Goal: Navigation & Orientation: Go to known website

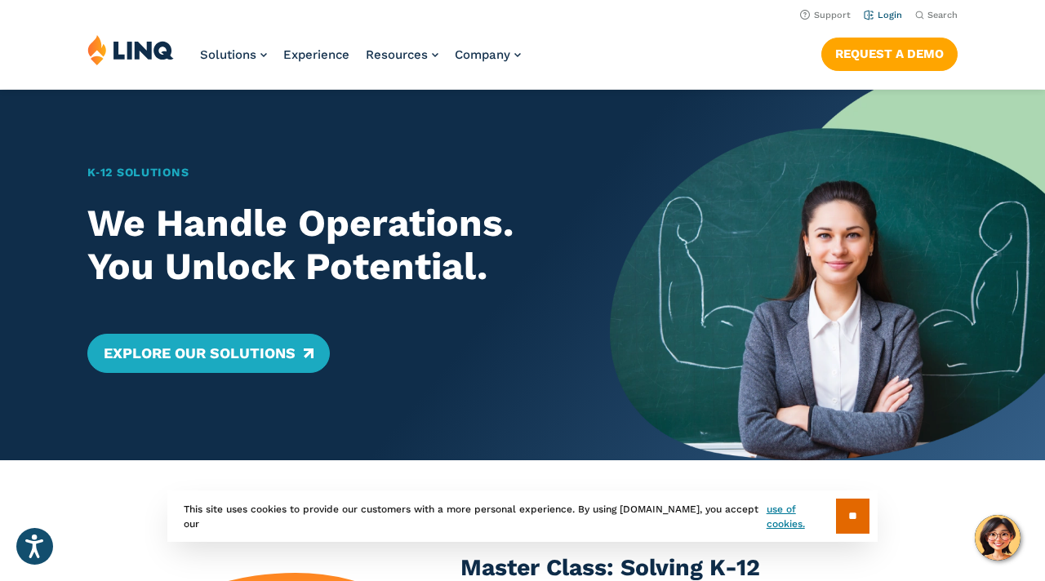
click at [864, 20] on link "Login" at bounding box center [883, 15] width 38 height 11
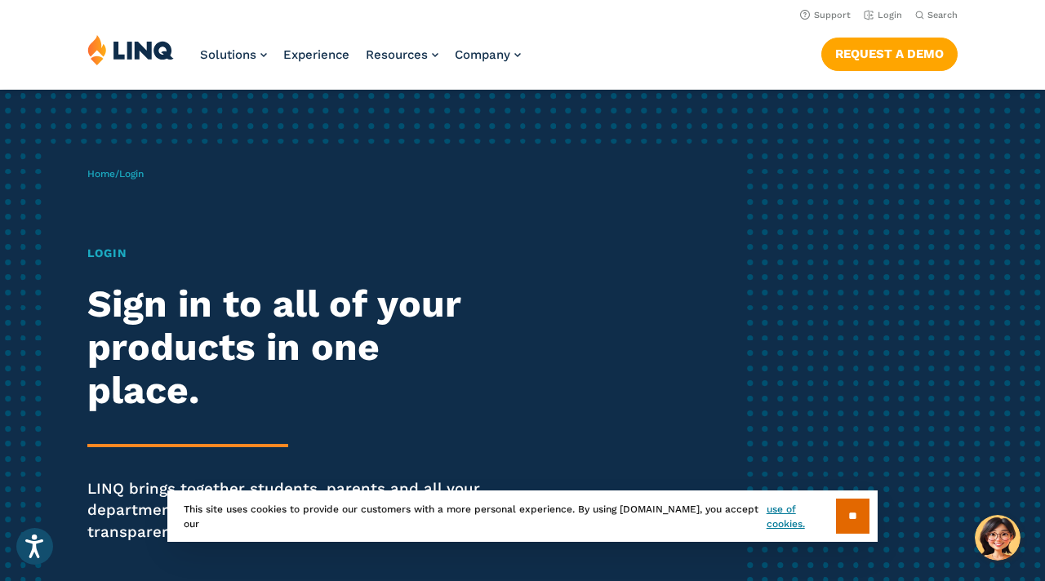
click at [144, 180] on span "Login" at bounding box center [131, 173] width 24 height 11
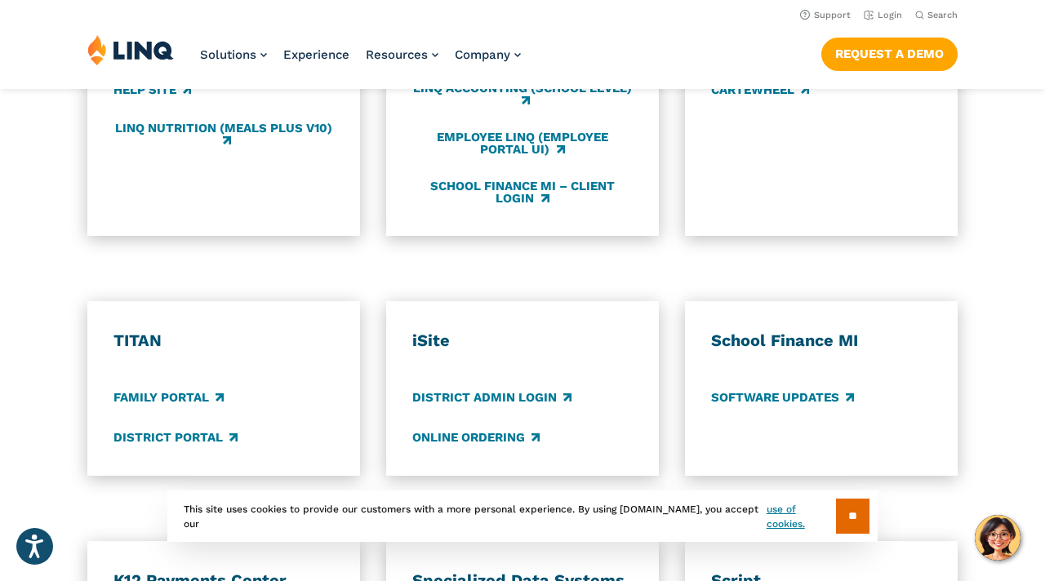
scroll to position [1047, 0]
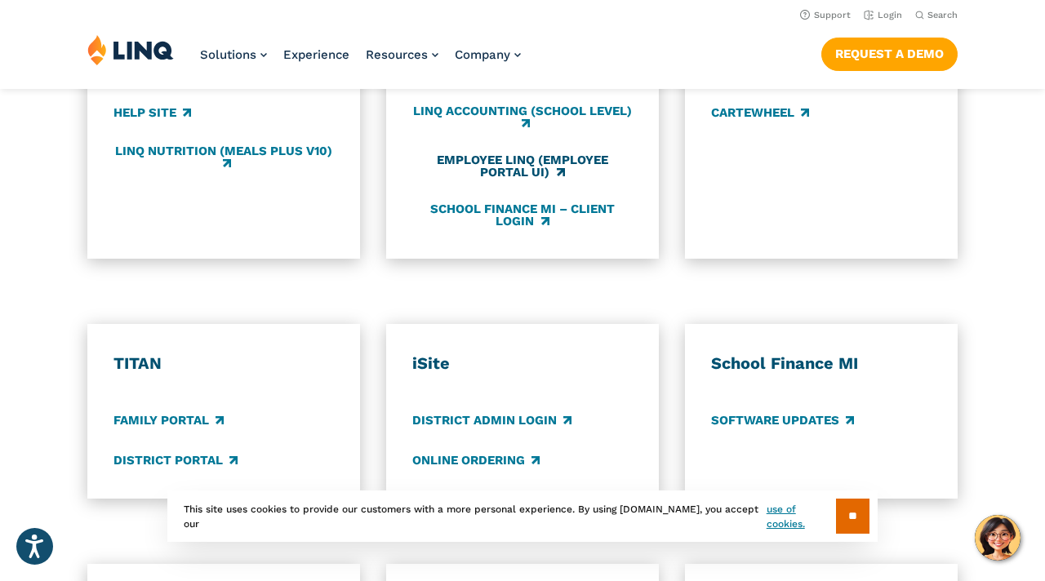
click at [525, 180] on link "Employee LINQ (Employee Portal UI)" at bounding box center [522, 167] width 220 height 27
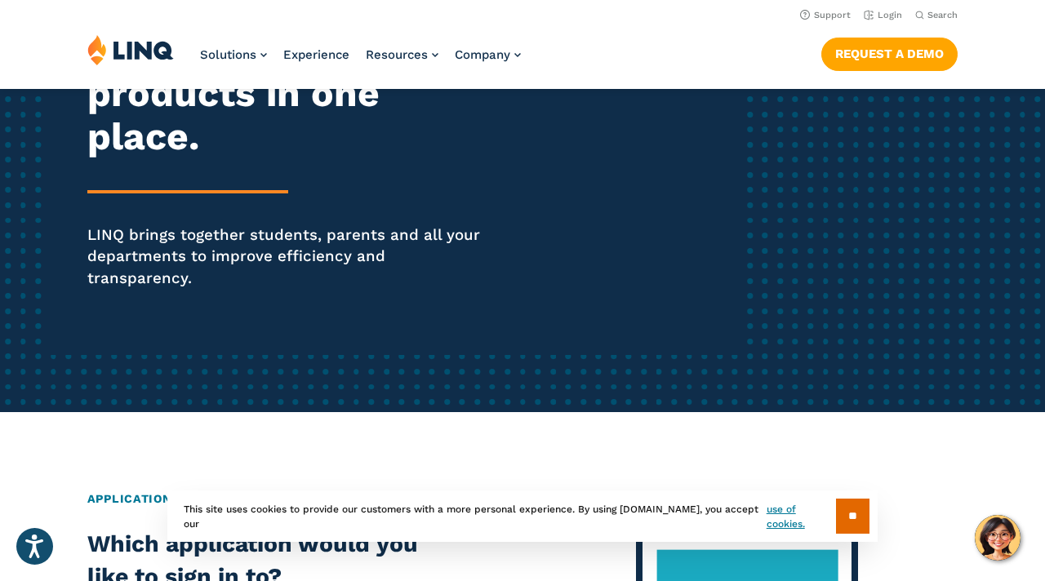
scroll to position [0, 0]
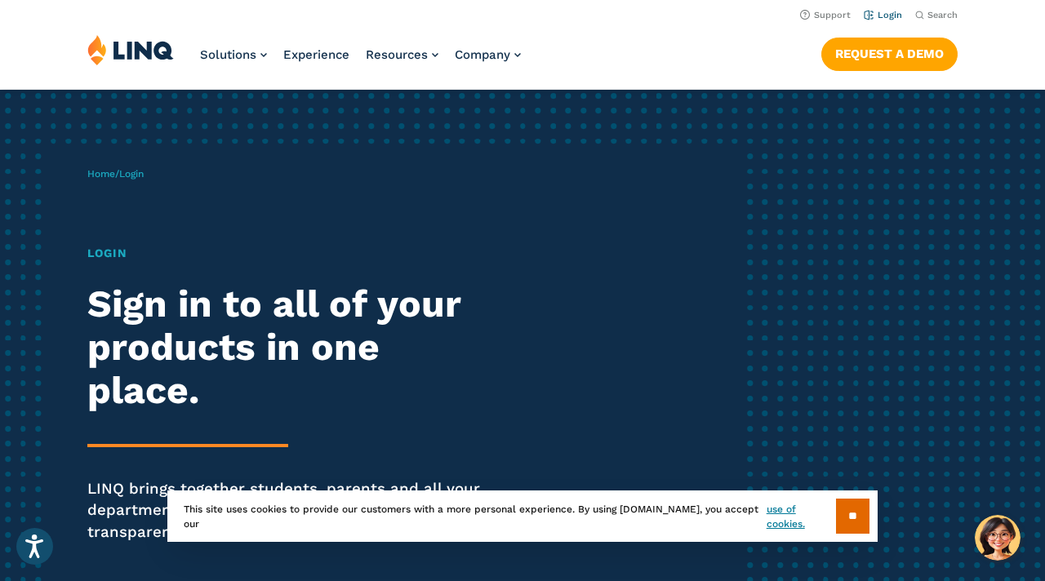
click at [871, 20] on link "Login" at bounding box center [883, 15] width 38 height 11
click at [846, 505] on input "**" at bounding box center [852, 516] width 33 height 35
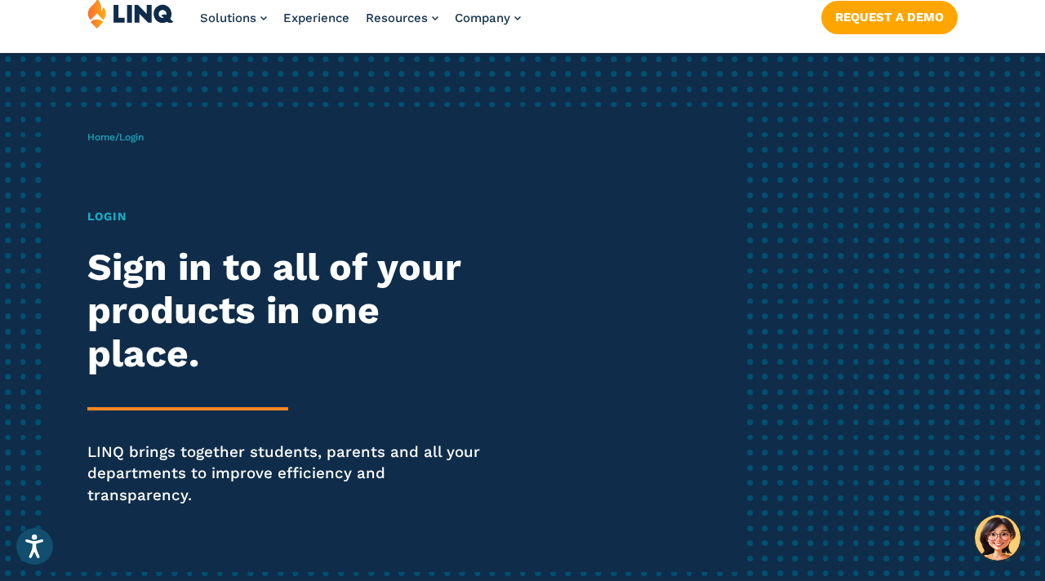
scroll to position [39, 0]
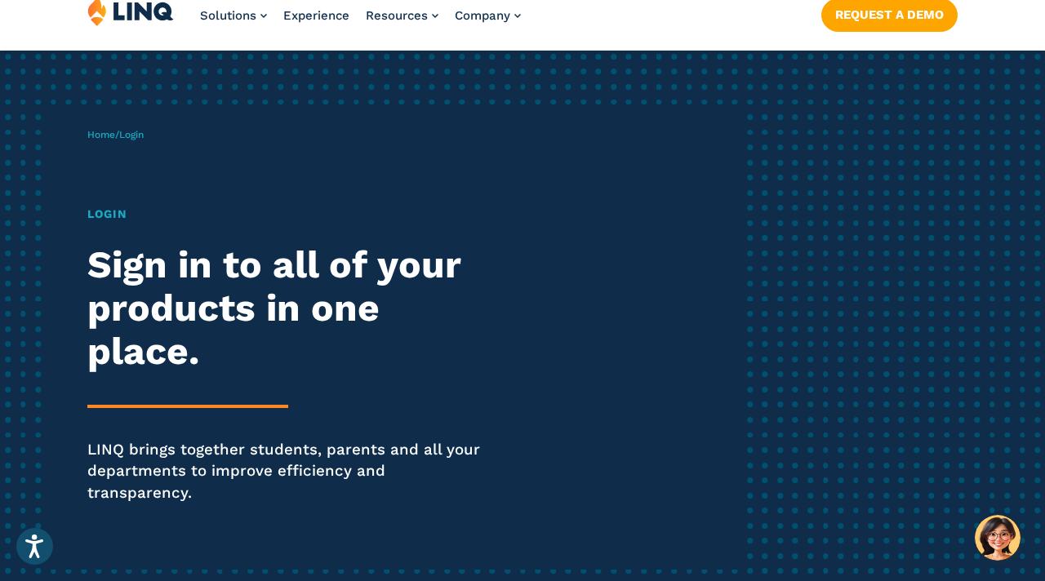
click at [120, 223] on h1 "Login" at bounding box center [288, 214] width 403 height 17
click at [144, 140] on span "Login" at bounding box center [131, 134] width 24 height 11
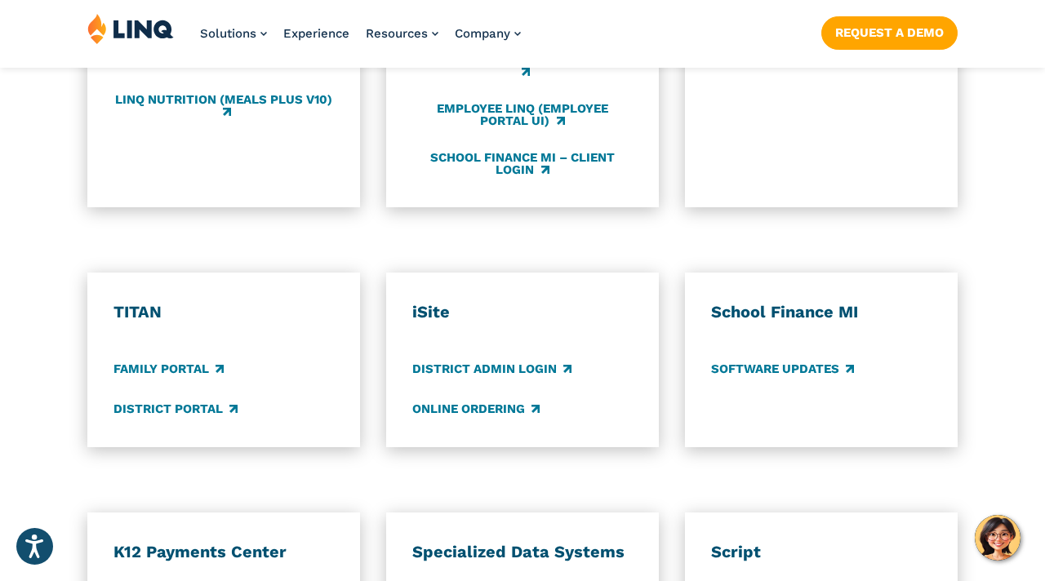
scroll to position [1099, 0]
click at [535, 30] on link "LINQ Finance/HR/Charter" at bounding box center [505, 21] width 186 height 18
